Goal: Transaction & Acquisition: Purchase product/service

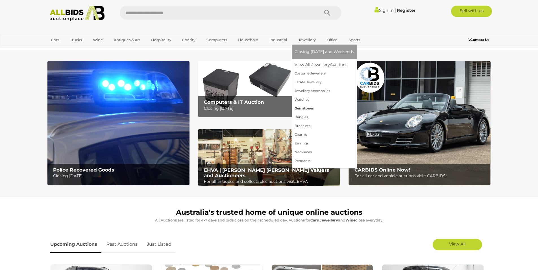
click at [301, 106] on link "Gemstones" at bounding box center [323, 108] width 59 height 9
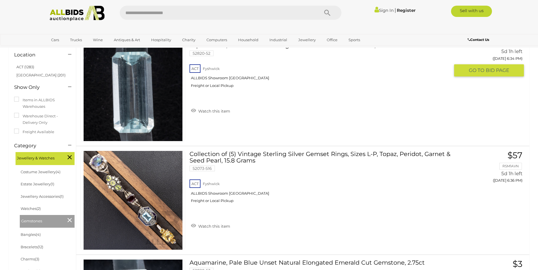
scroll to position [56, 0]
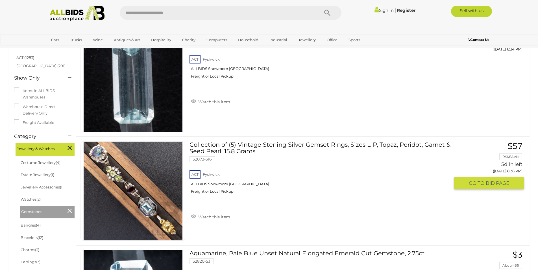
click at [251, 143] on link "Collection of (5) Vintage Sterling Silver Gemset Rings, Sizes L-P, Topaz, Perid…" at bounding box center [322, 169] width 256 height 57
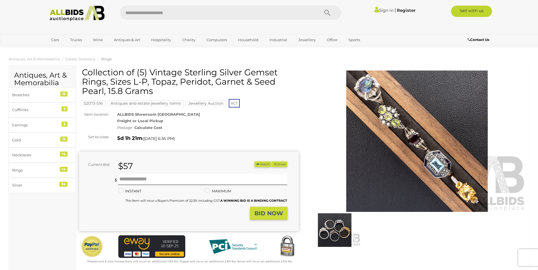
click at [305, 124] on div at bounding box center [417, 159] width 228 height 183
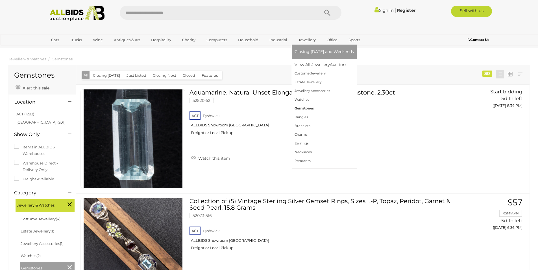
click at [303, 108] on link "Gemstones" at bounding box center [323, 108] width 59 height 9
click at [306, 63] on link "View All Jewellery Auctions" at bounding box center [323, 64] width 59 height 9
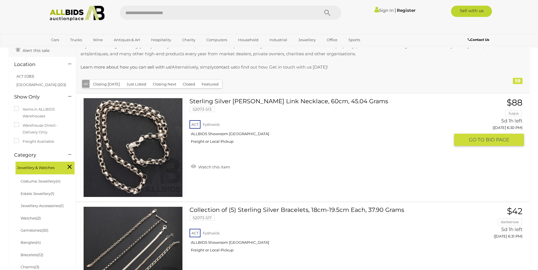
scroll to position [113, 0]
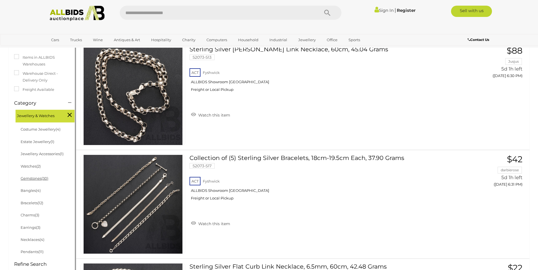
click at [40, 179] on link "Gemstones (30)" at bounding box center [35, 178] width 28 height 5
